Goal: Check status: Check status

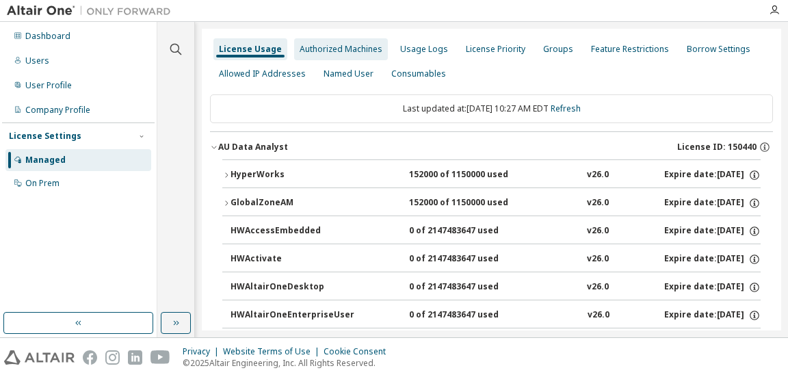
click at [353, 46] on div "Authorized Machines" at bounding box center [340, 49] width 83 height 11
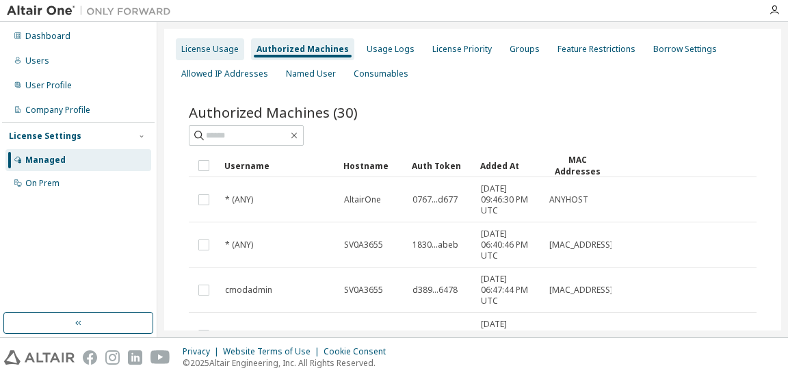
click at [219, 44] on div "License Usage" at bounding box center [209, 49] width 57 height 11
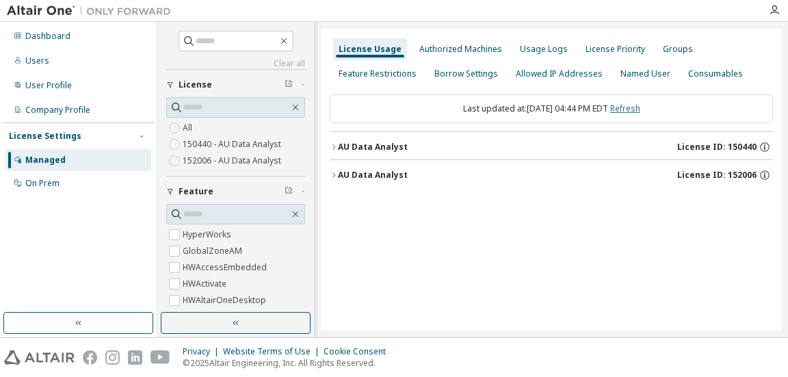
click at [634, 108] on link "Refresh" at bounding box center [625, 109] width 30 height 12
click at [252, 319] on button "button" at bounding box center [236, 323] width 150 height 22
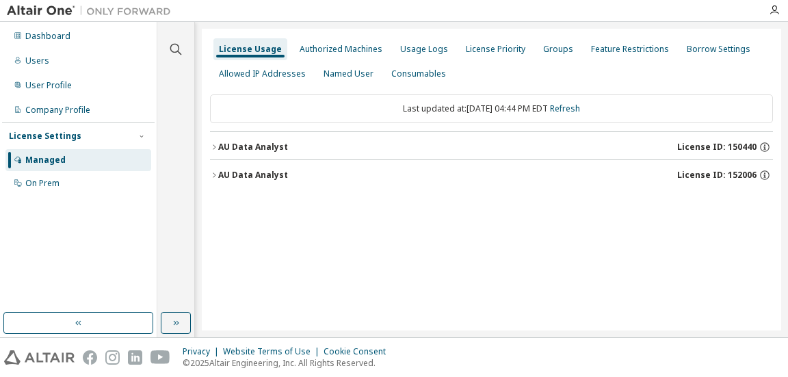
click at [260, 144] on div "AU Data Analyst" at bounding box center [253, 147] width 70 height 11
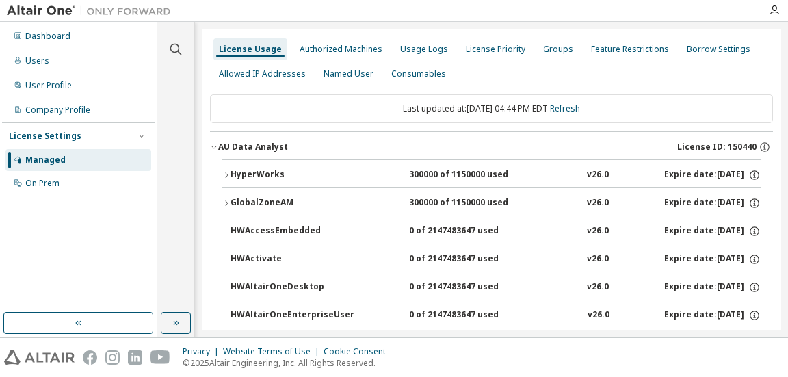
click at [262, 174] on div "HyperWorks" at bounding box center [291, 175] width 123 height 12
